Goal: Navigation & Orientation: Find specific page/section

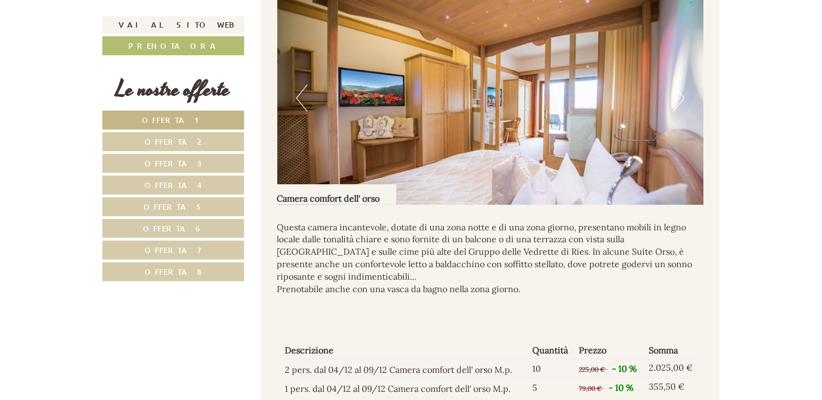
scroll to position [2193, 0]
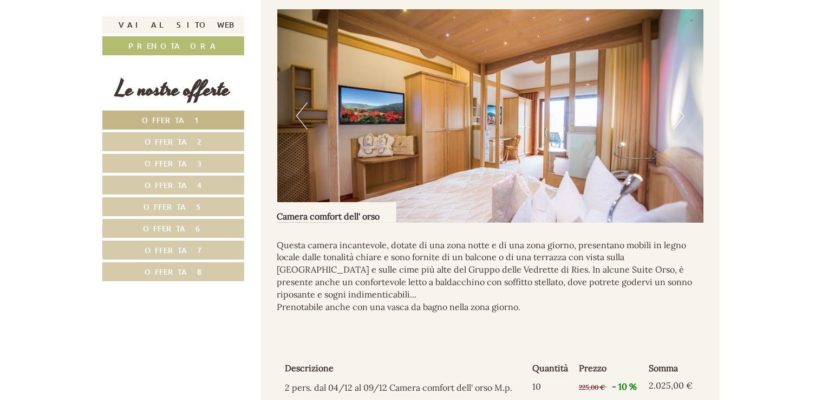
click at [683, 124] on button "Next" at bounding box center [678, 115] width 11 height 27
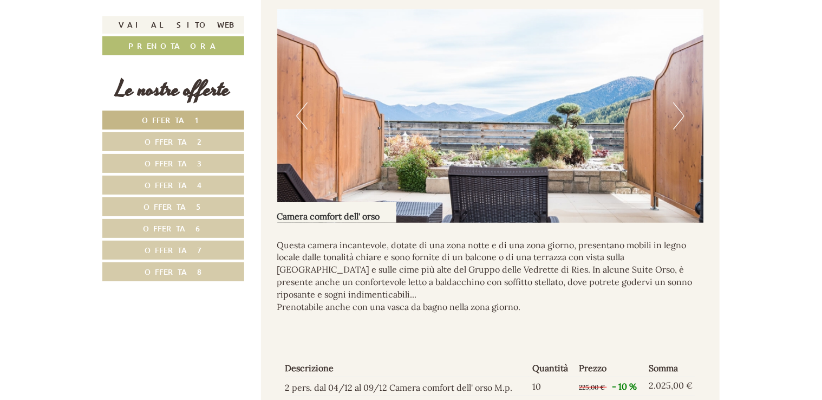
click at [680, 125] on button "Next" at bounding box center [678, 115] width 11 height 27
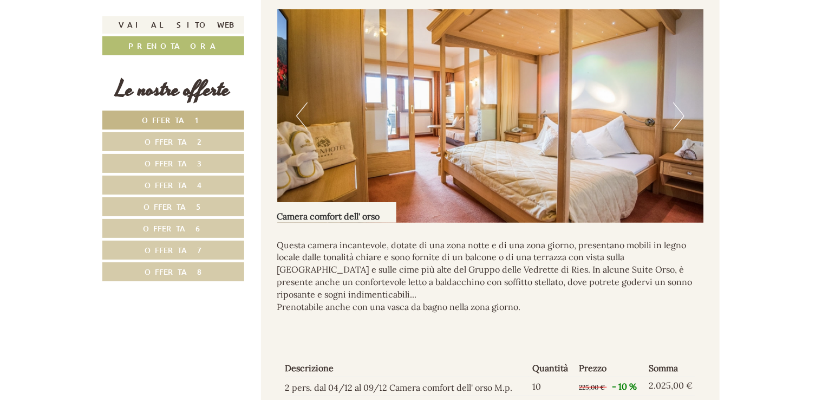
click at [680, 125] on button "Next" at bounding box center [678, 115] width 11 height 27
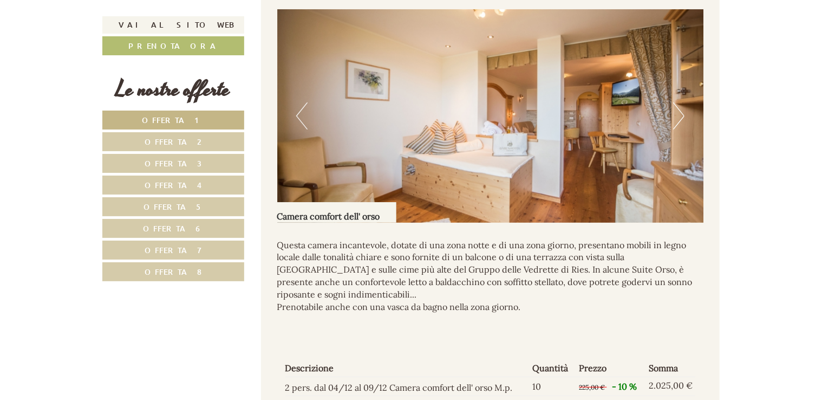
click at [680, 125] on button "Next" at bounding box center [678, 115] width 11 height 27
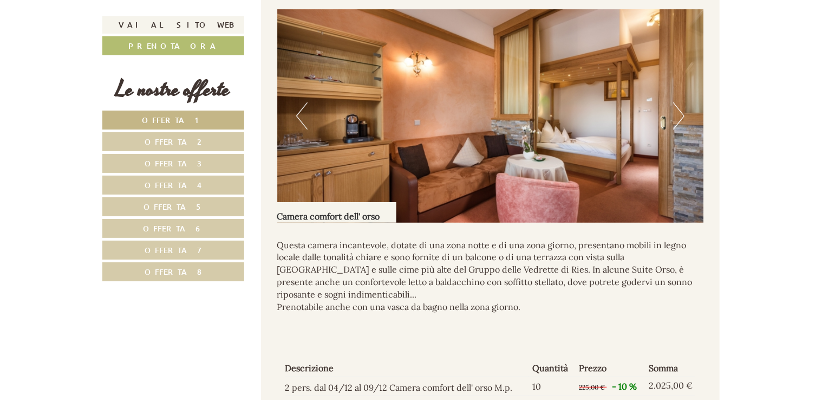
click at [680, 125] on button "Next" at bounding box center [678, 115] width 11 height 27
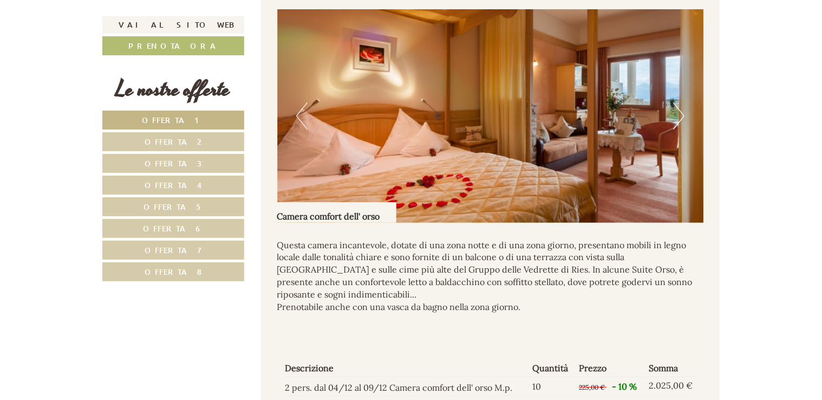
click at [680, 125] on button "Next" at bounding box center [678, 115] width 11 height 27
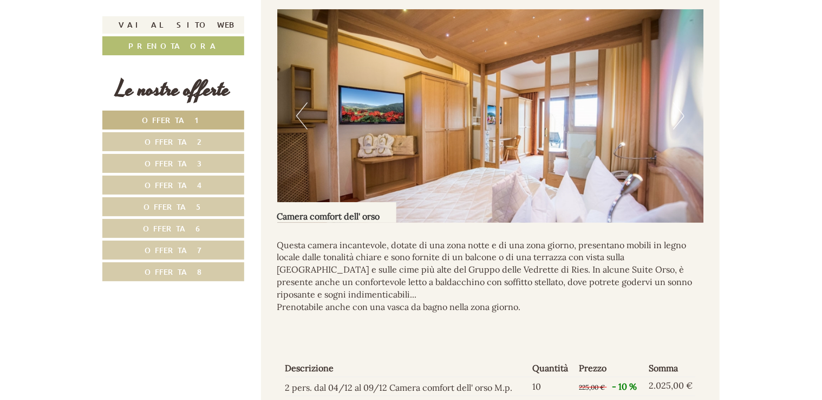
click at [680, 125] on button "Next" at bounding box center [678, 115] width 11 height 27
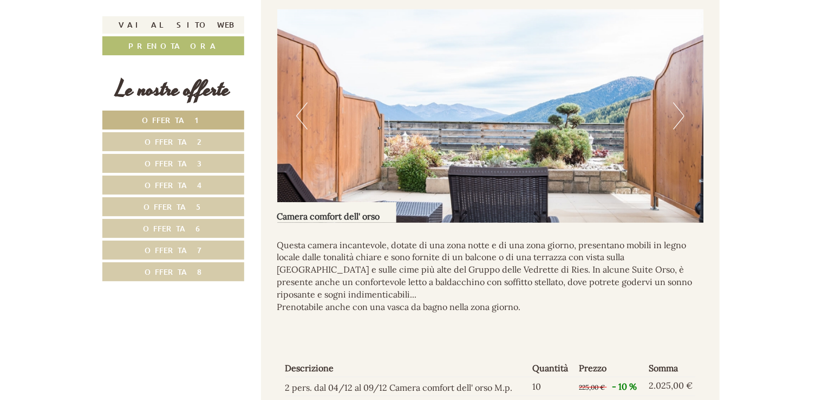
click at [680, 125] on button "Next" at bounding box center [678, 115] width 11 height 27
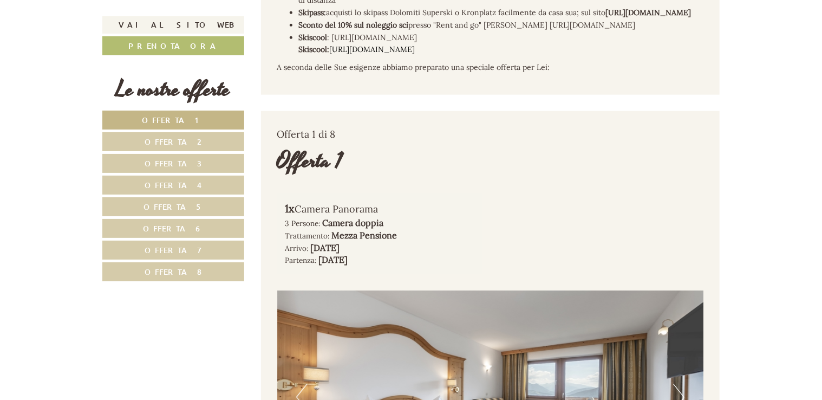
scroll to position [892, 0]
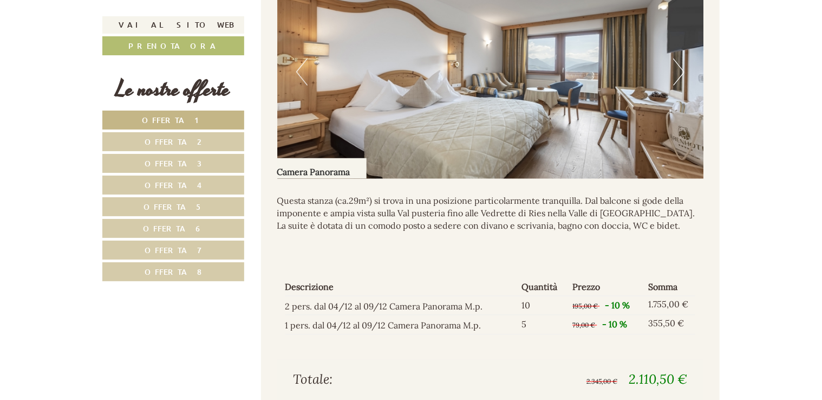
click at [676, 86] on button "Next" at bounding box center [678, 72] width 11 height 27
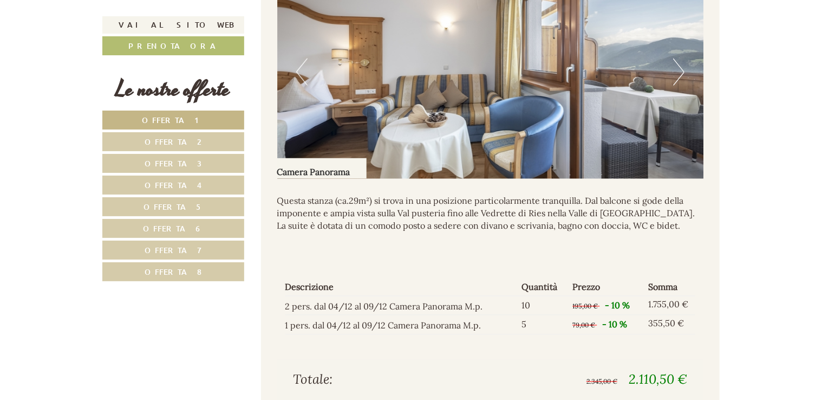
click at [682, 86] on button "Next" at bounding box center [678, 72] width 11 height 27
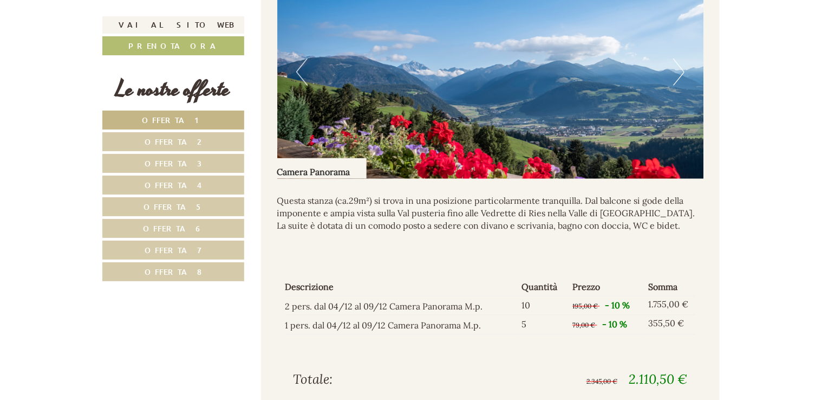
click at [680, 86] on button "Next" at bounding box center [678, 72] width 11 height 27
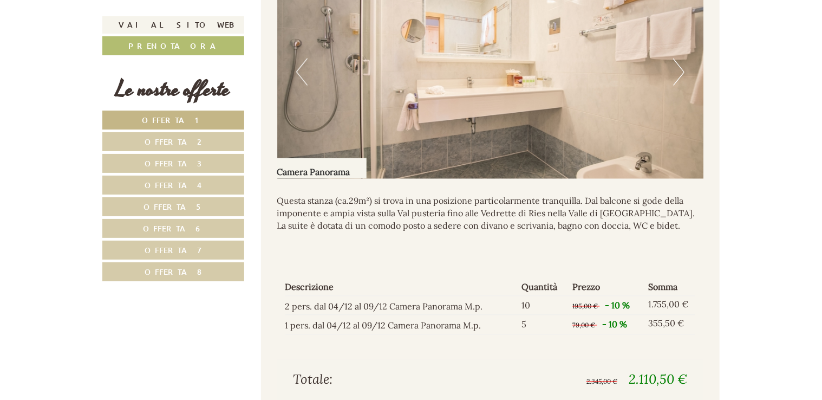
click at [680, 86] on button "Next" at bounding box center [678, 72] width 11 height 27
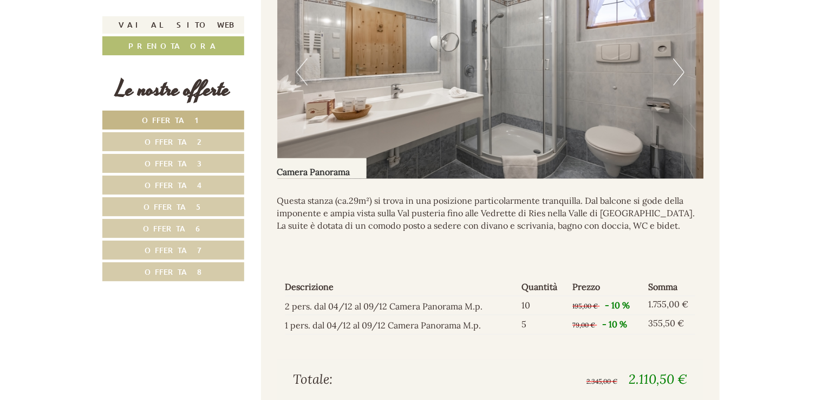
click at [680, 86] on button "Next" at bounding box center [678, 72] width 11 height 27
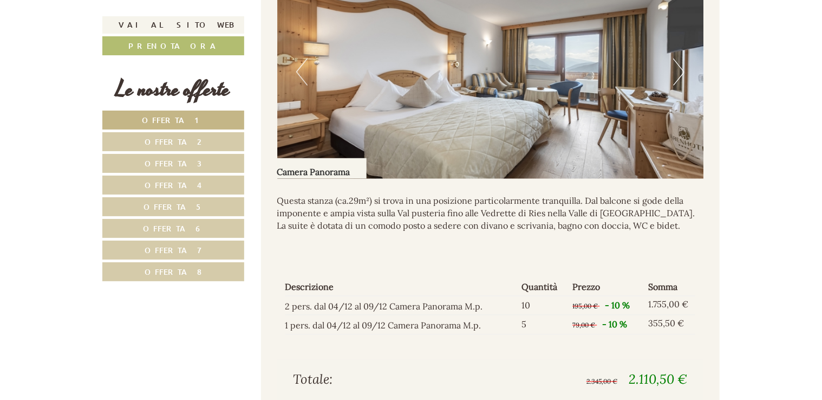
click at [184, 185] on span "Offerta 4" at bounding box center [173, 185] width 57 height 10
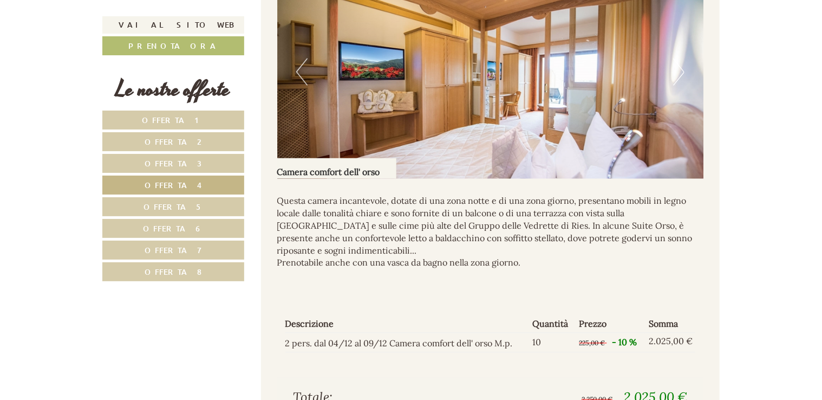
scroll to position [690, 0]
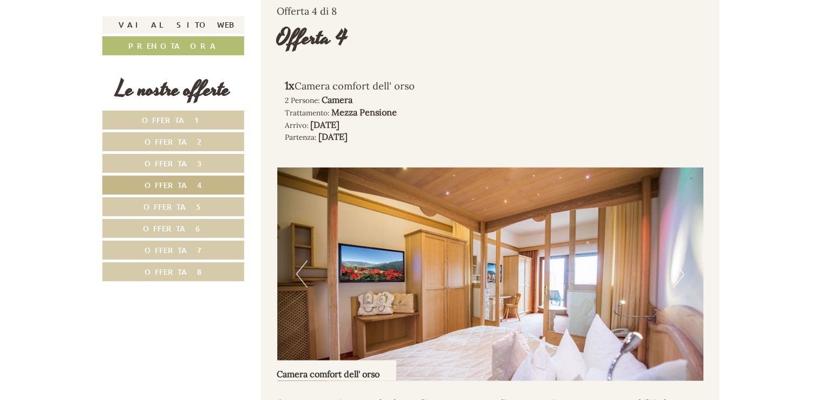
click at [182, 203] on span "Offerta 5" at bounding box center [174, 207] width 60 height 10
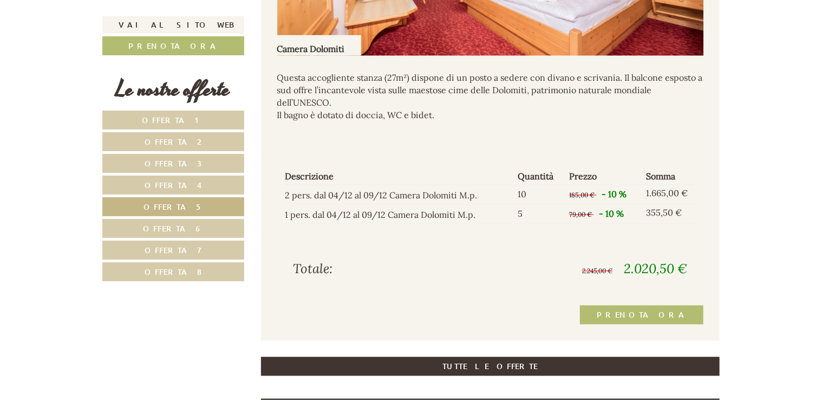
scroll to position [907, 0]
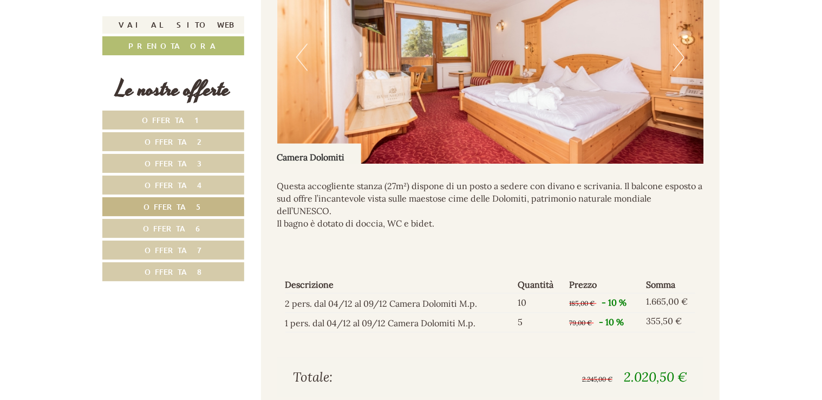
click at [144, 229] on link "Offerta 6" at bounding box center [173, 228] width 142 height 19
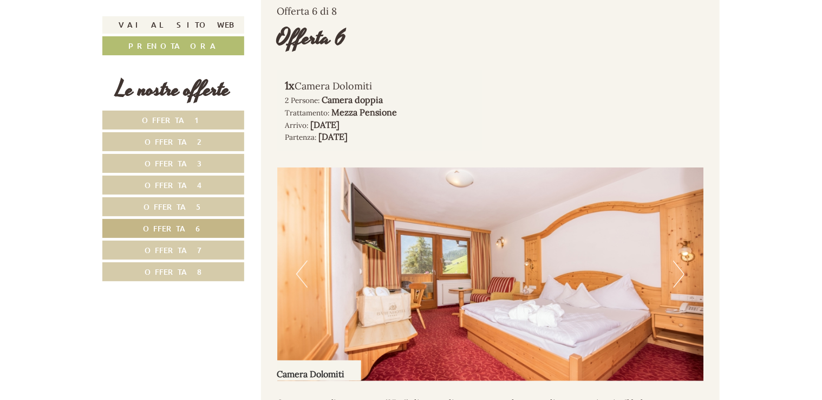
click at [151, 248] on link "Offerta 7" at bounding box center [173, 250] width 142 height 19
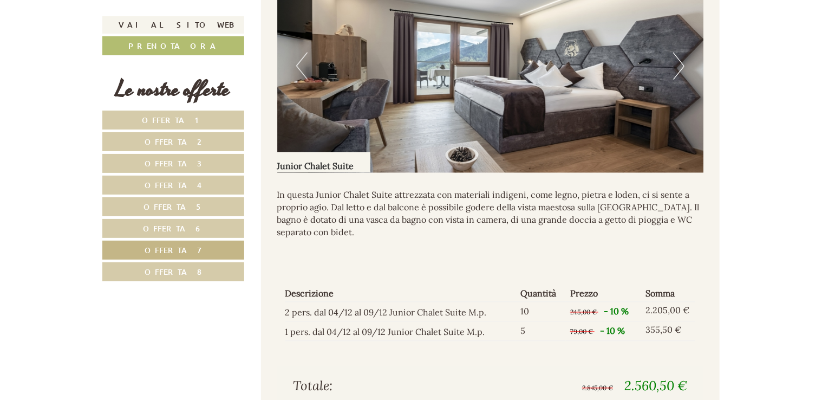
scroll to position [1015, 0]
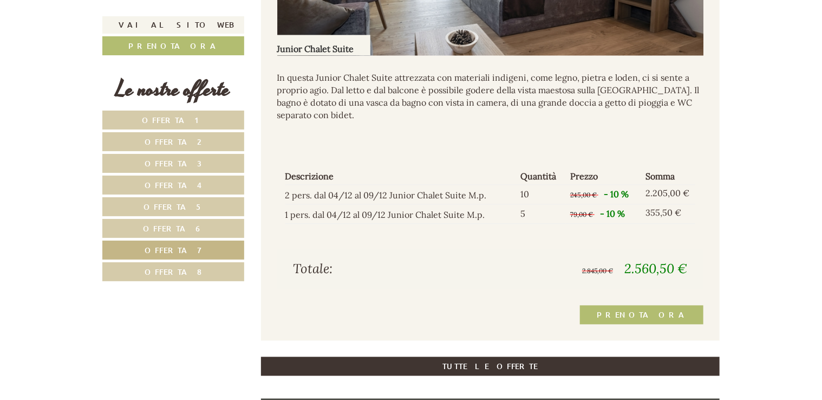
click at [193, 274] on link "Offerta 8" at bounding box center [173, 271] width 142 height 19
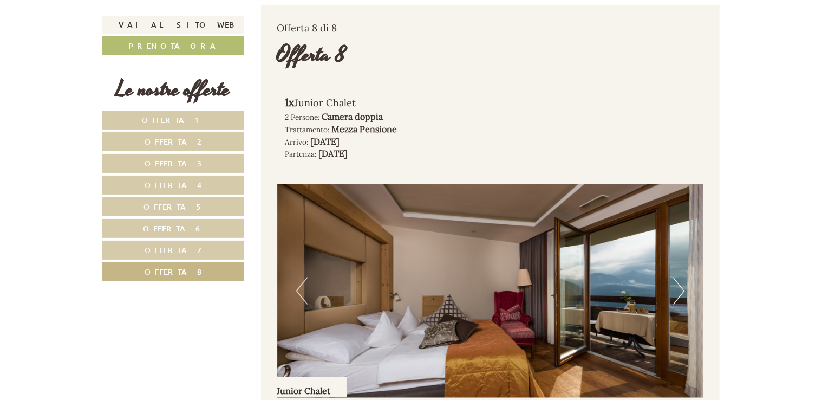
scroll to position [690, 0]
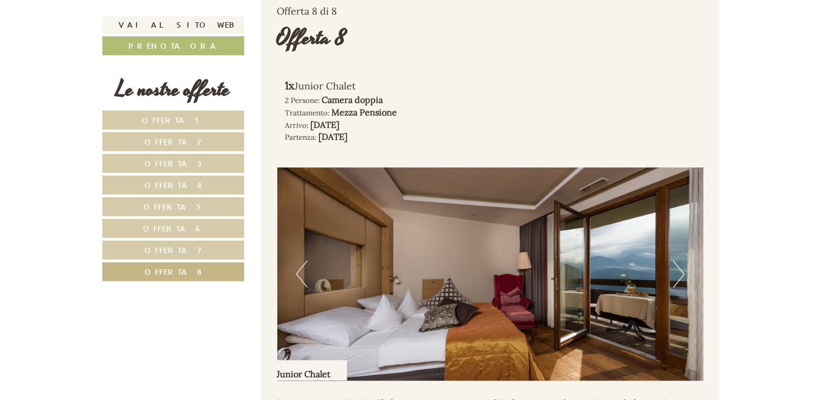
click at [200, 254] on link "Offerta 7" at bounding box center [173, 250] width 142 height 19
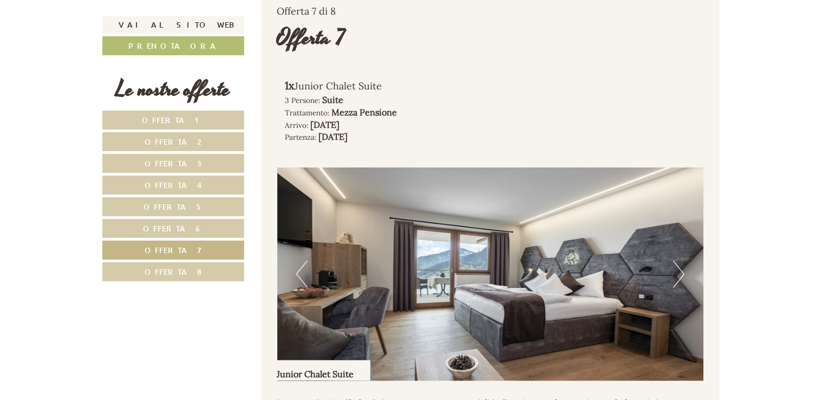
click at [685, 291] on img at bounding box center [490, 273] width 427 height 213
click at [678, 283] on button "Next" at bounding box center [678, 274] width 11 height 27
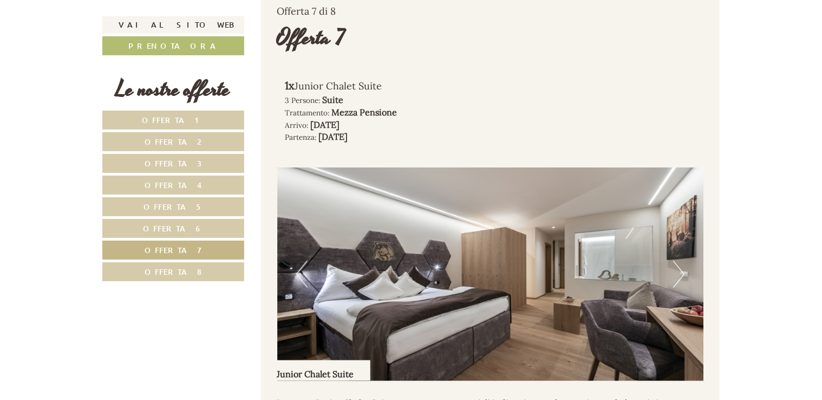
click at [678, 283] on button "Next" at bounding box center [678, 274] width 11 height 27
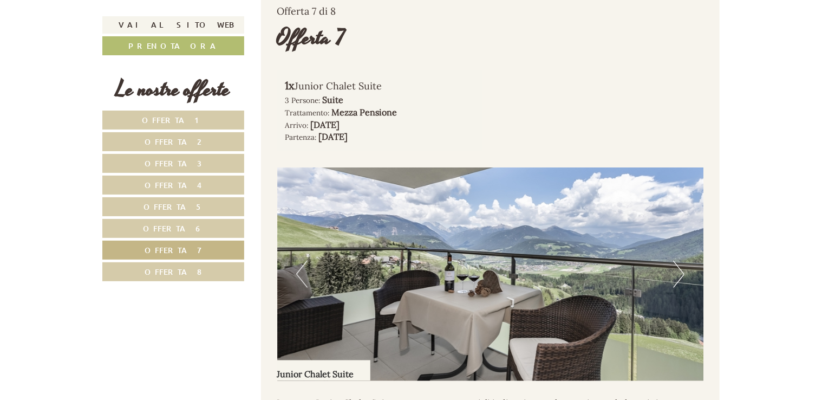
click at [678, 283] on button "Next" at bounding box center [678, 274] width 11 height 27
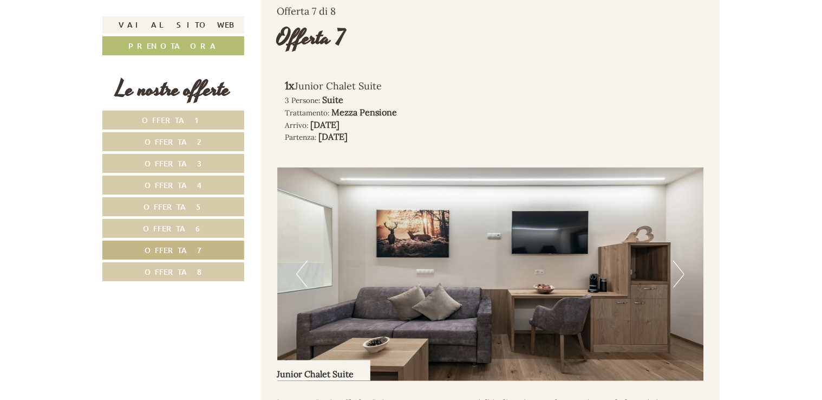
click at [679, 283] on button "Next" at bounding box center [678, 274] width 11 height 27
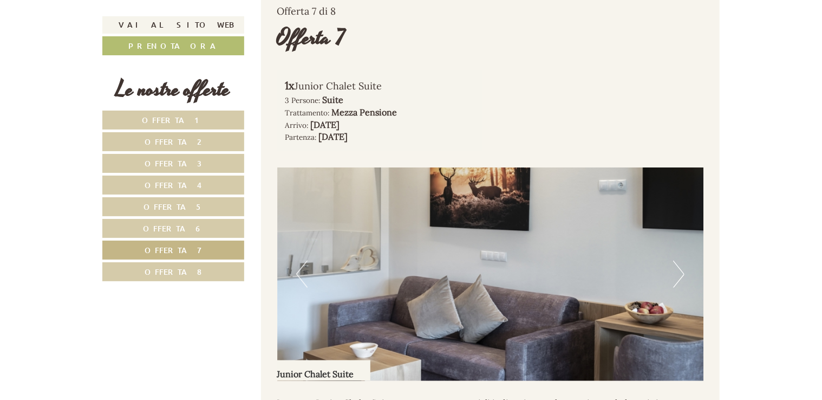
click at [681, 283] on button "Next" at bounding box center [678, 274] width 11 height 27
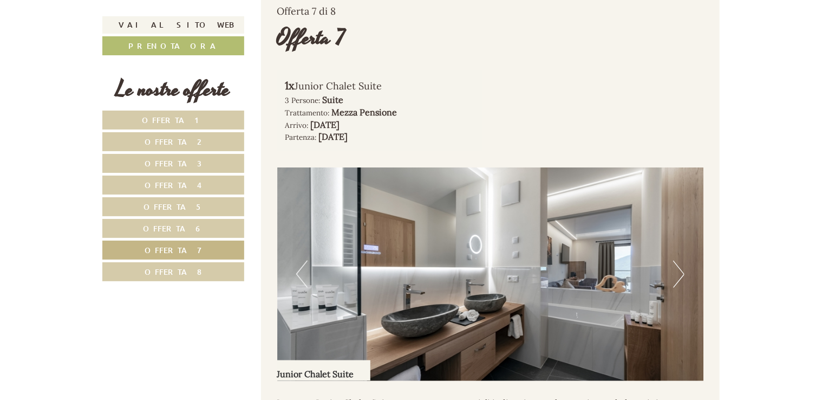
click at [681, 283] on button "Next" at bounding box center [678, 274] width 11 height 27
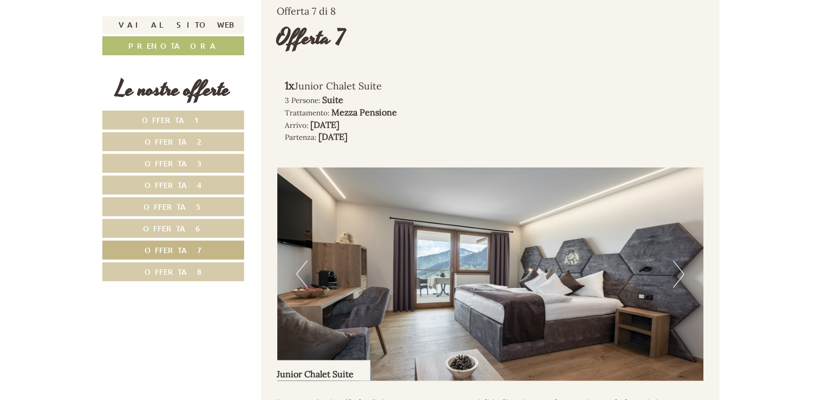
click at [682, 282] on button "Next" at bounding box center [678, 274] width 11 height 27
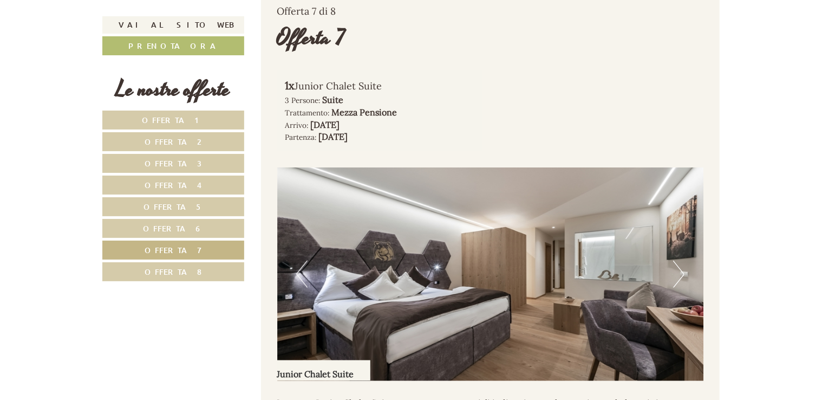
click at [683, 282] on button "Next" at bounding box center [678, 274] width 11 height 27
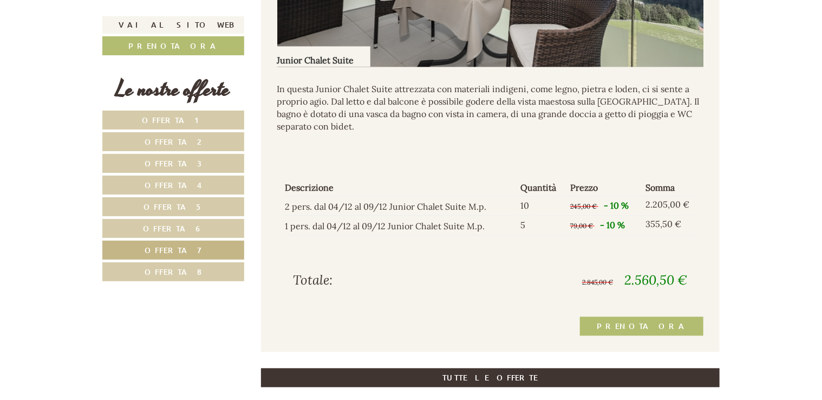
scroll to position [1124, 0]
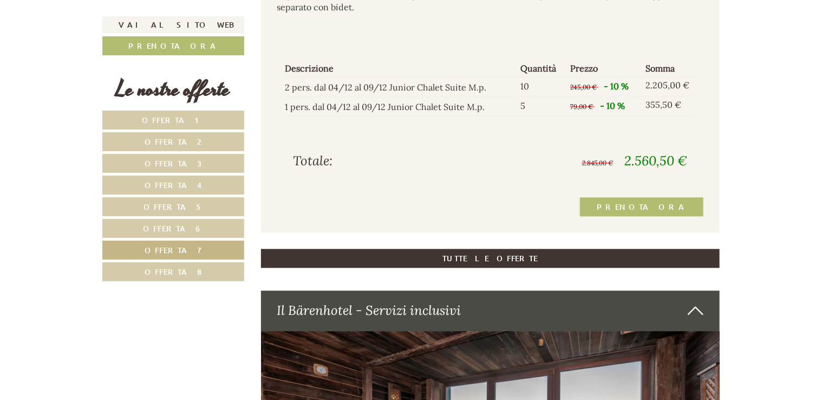
click at [196, 224] on link "Offerta 6" at bounding box center [173, 228] width 142 height 19
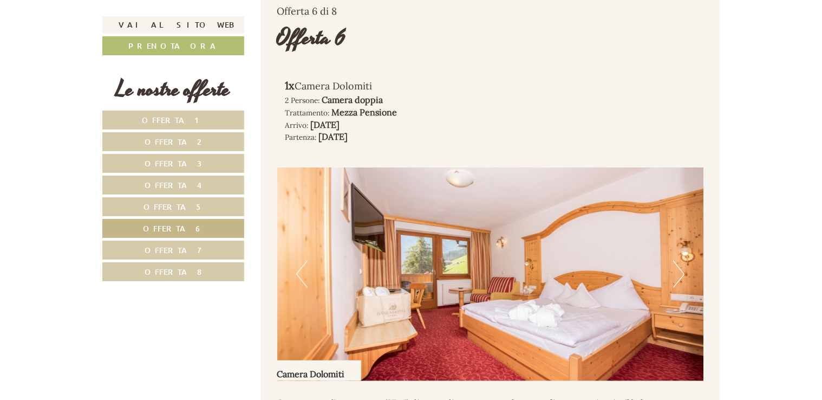
click at [178, 202] on span "Offerta 5" at bounding box center [174, 207] width 60 height 10
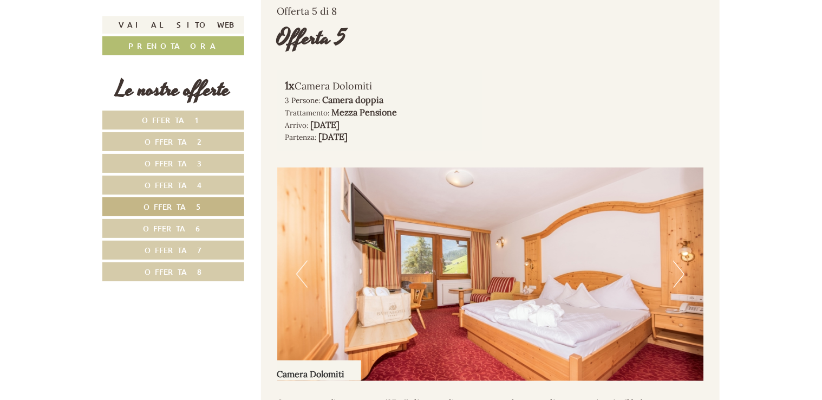
click at [179, 205] on span "Offerta 5" at bounding box center [174, 207] width 60 height 10
click at [182, 181] on span "Offerta 4" at bounding box center [173, 185] width 57 height 10
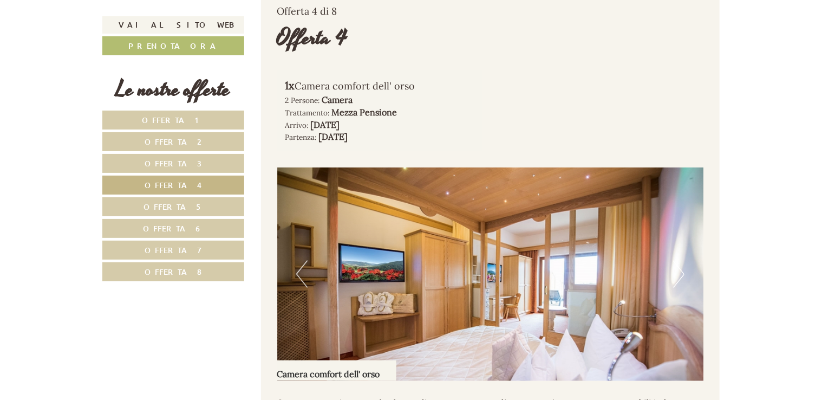
click at [182, 166] on span "Offerta 3" at bounding box center [173, 163] width 57 height 10
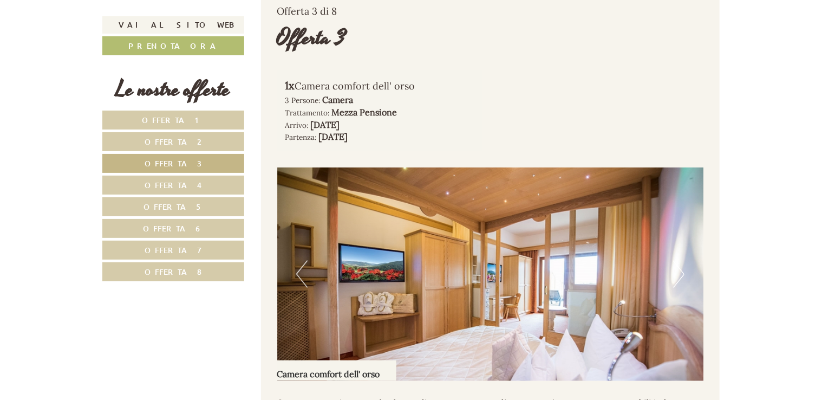
click at [178, 138] on span "Offerta 2" at bounding box center [173, 142] width 57 height 10
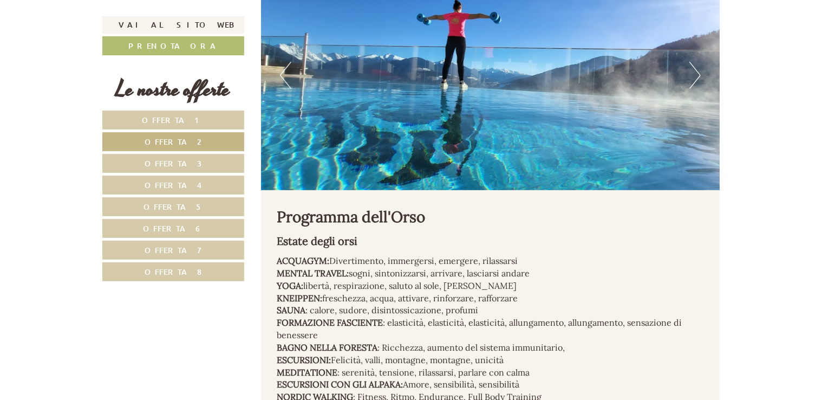
scroll to position [4266, 0]
